Goal: Navigation & Orientation: Find specific page/section

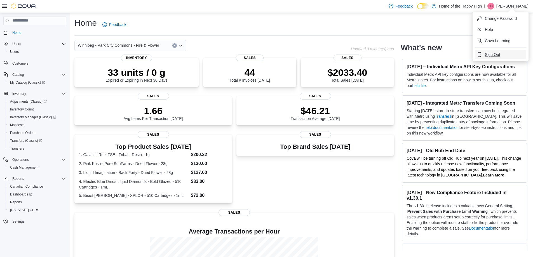
click at [496, 52] on span "Sign Out" at bounding box center [492, 55] width 15 height 6
